Goal: Transaction & Acquisition: Download file/media

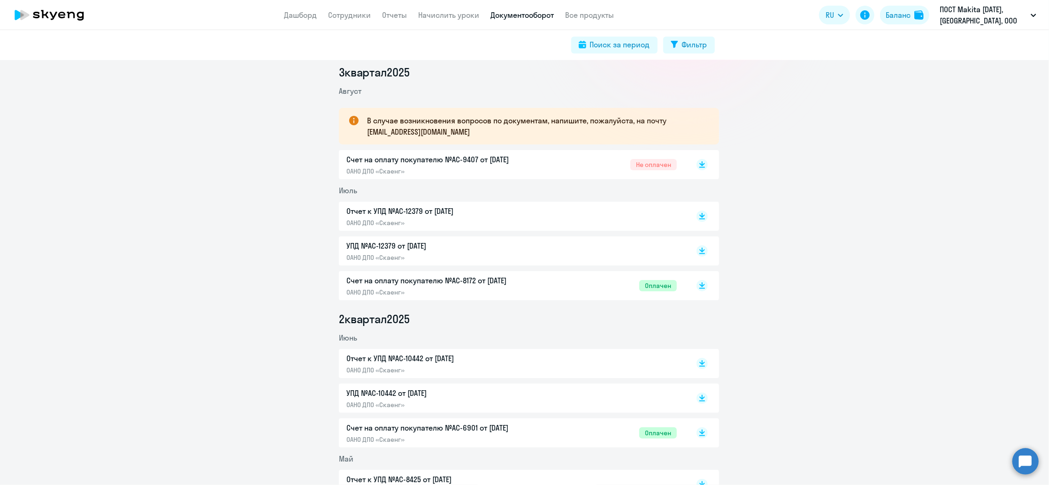
scroll to position [125, 0]
click at [700, 161] on icon at bounding box center [703, 162] width 6 height 5
click at [355, 15] on link "Сотрудники" at bounding box center [350, 14] width 43 height 9
select select "30"
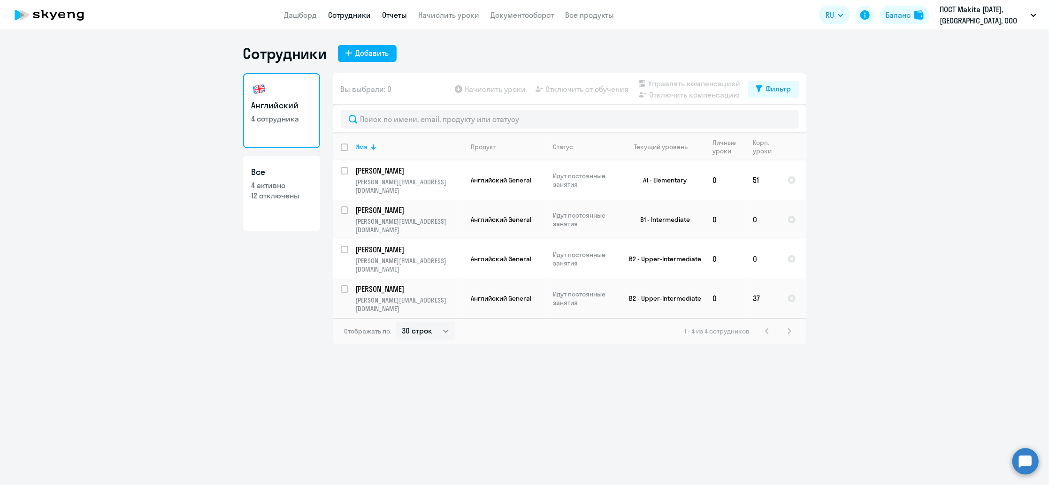
click at [397, 16] on link "Отчеты" at bounding box center [395, 14] width 25 height 9
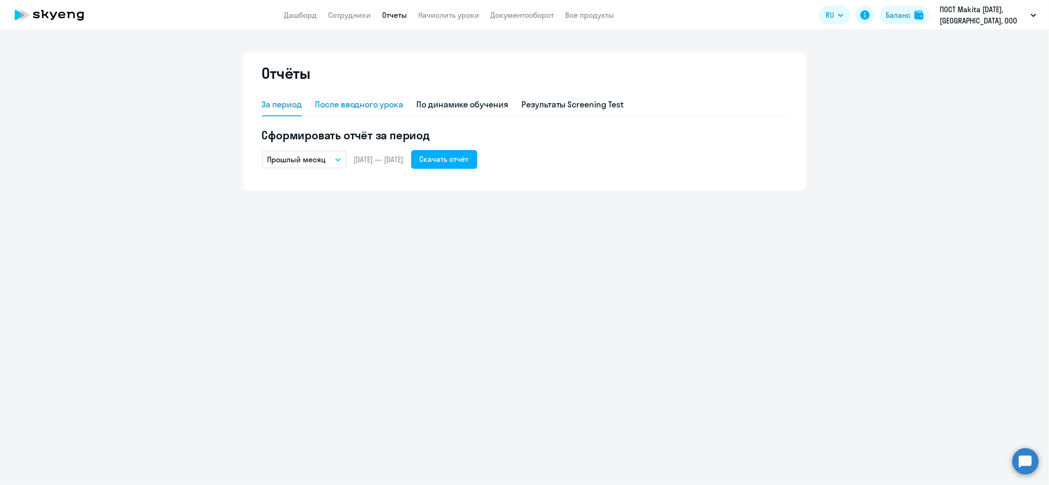
click at [369, 107] on div "После вводного урока" at bounding box center [359, 105] width 88 height 12
select select "10"
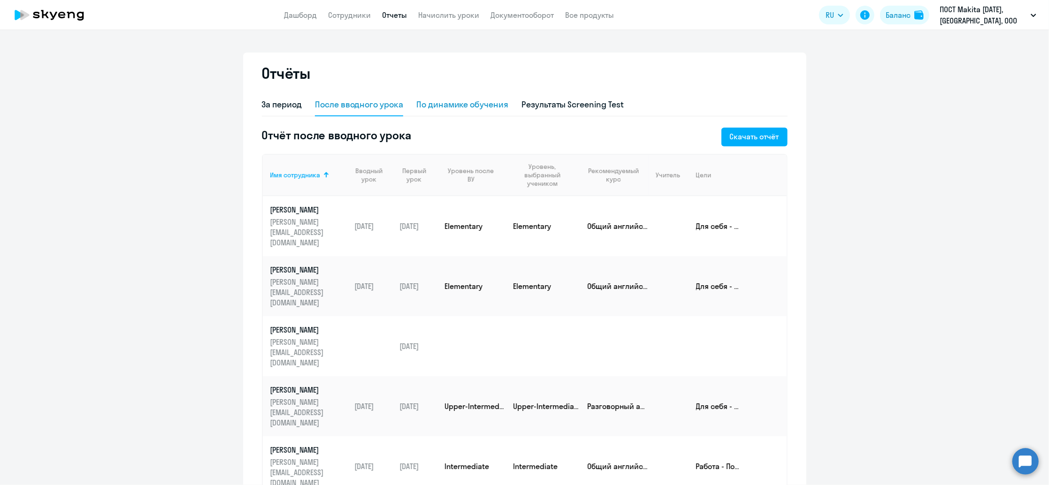
click at [457, 111] on div "По динамике обучения" at bounding box center [462, 105] width 92 height 23
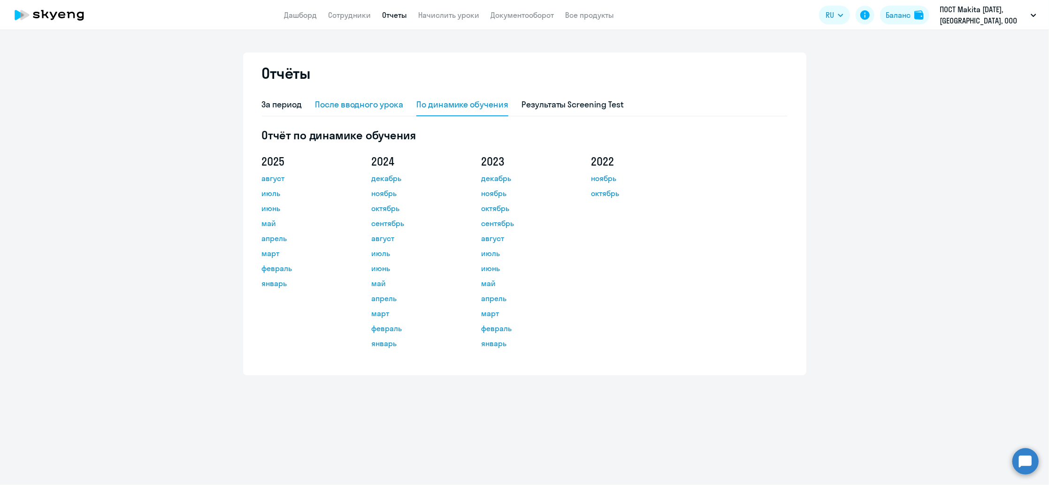
click at [361, 107] on div "После вводного урока" at bounding box center [359, 105] width 88 height 12
select select "10"
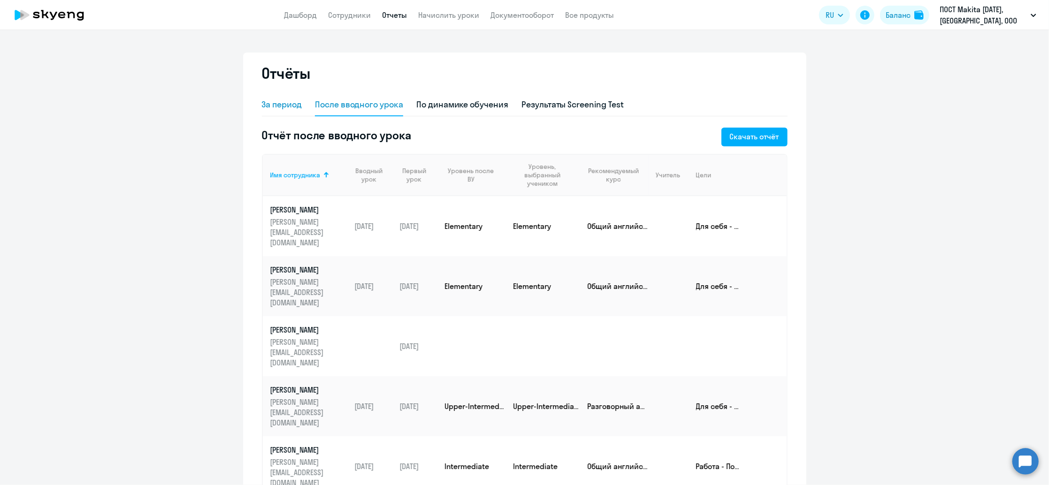
click at [277, 104] on div "За период" at bounding box center [282, 105] width 40 height 12
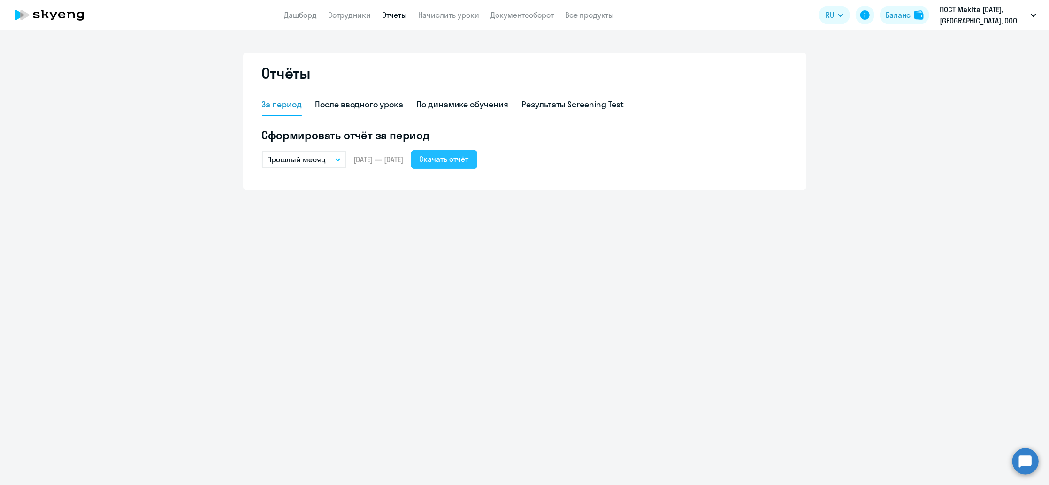
click at [462, 163] on div "Скачать отчёт" at bounding box center [444, 159] width 49 height 11
click at [305, 17] on link "Дашборд" at bounding box center [301, 14] width 33 height 9
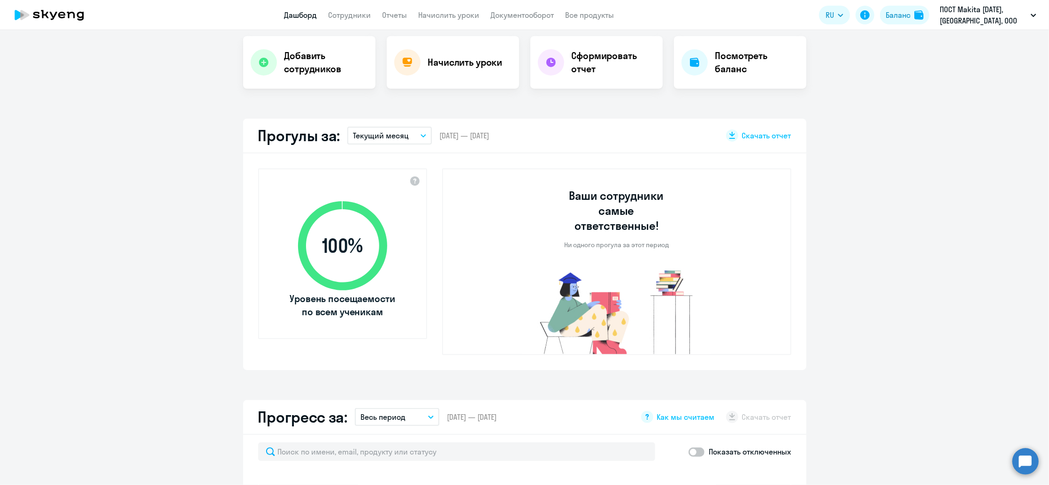
scroll to position [188, 0]
click at [406, 138] on button "Текущий месяц" at bounding box center [389, 135] width 85 height 18
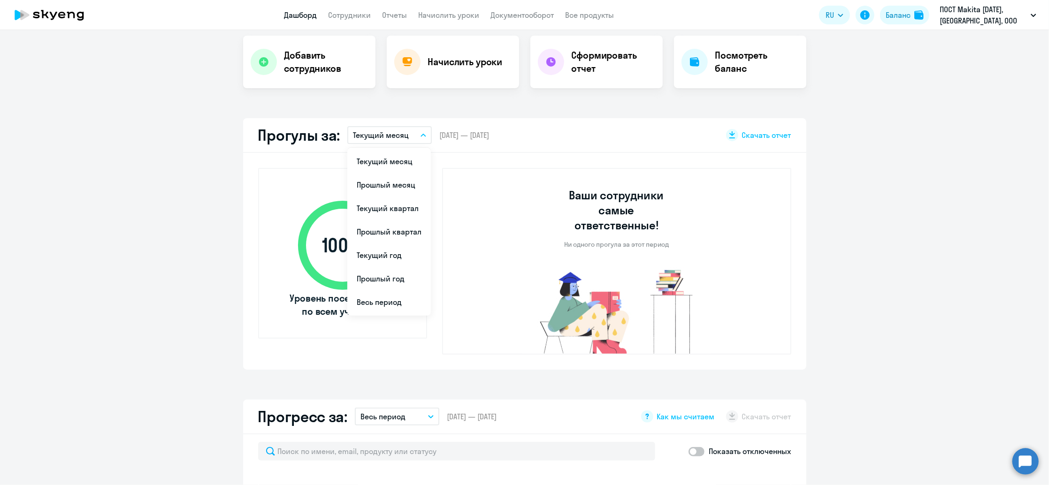
select select "30"
click at [390, 186] on li "Прошлый месяц" at bounding box center [389, 184] width 84 height 23
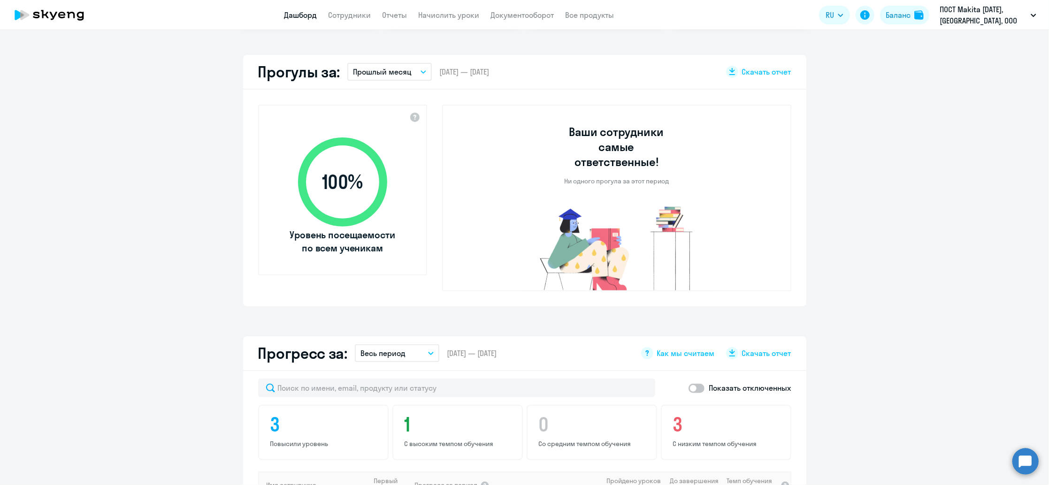
scroll to position [438, 0]
